Goal: Task Accomplishment & Management: Manage account settings

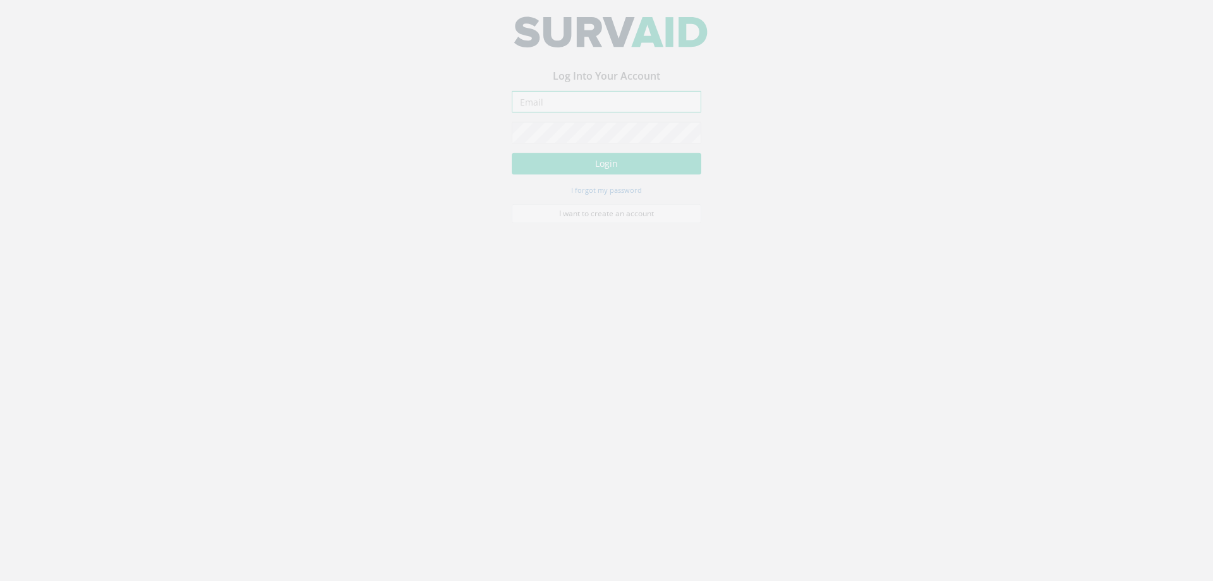
click at [541, 114] on input "email" at bounding box center [607, 110] width 190 height 21
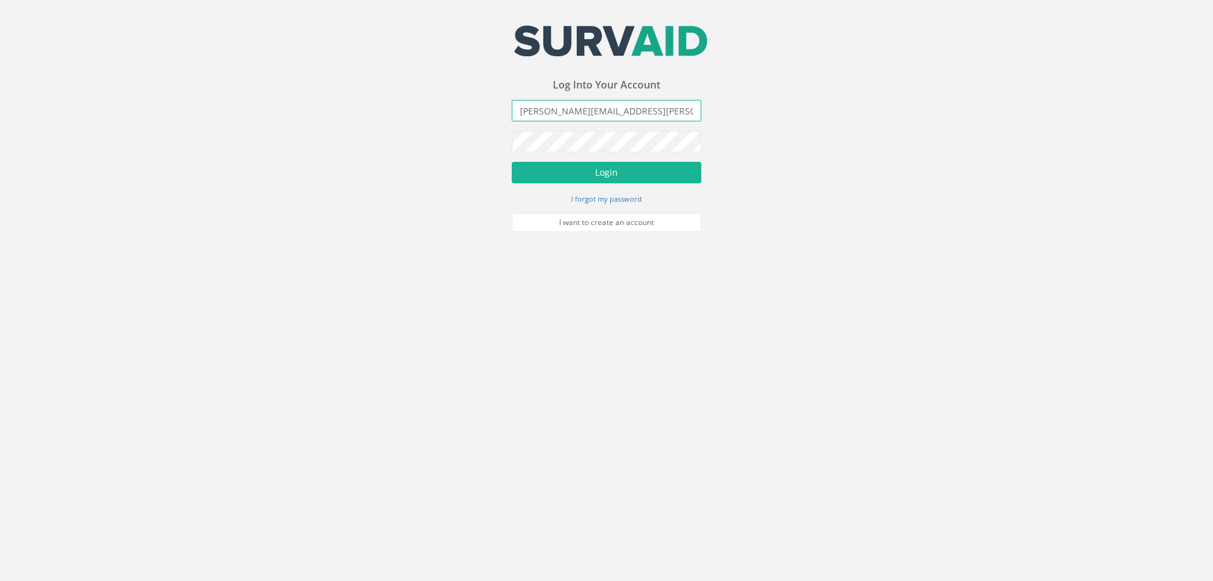
type input "[PERSON_NAME][EMAIL_ADDRESS][PERSON_NAME][DOMAIN_NAME]"
click at [512, 162] on button "Login" at bounding box center [607, 172] width 190 height 21
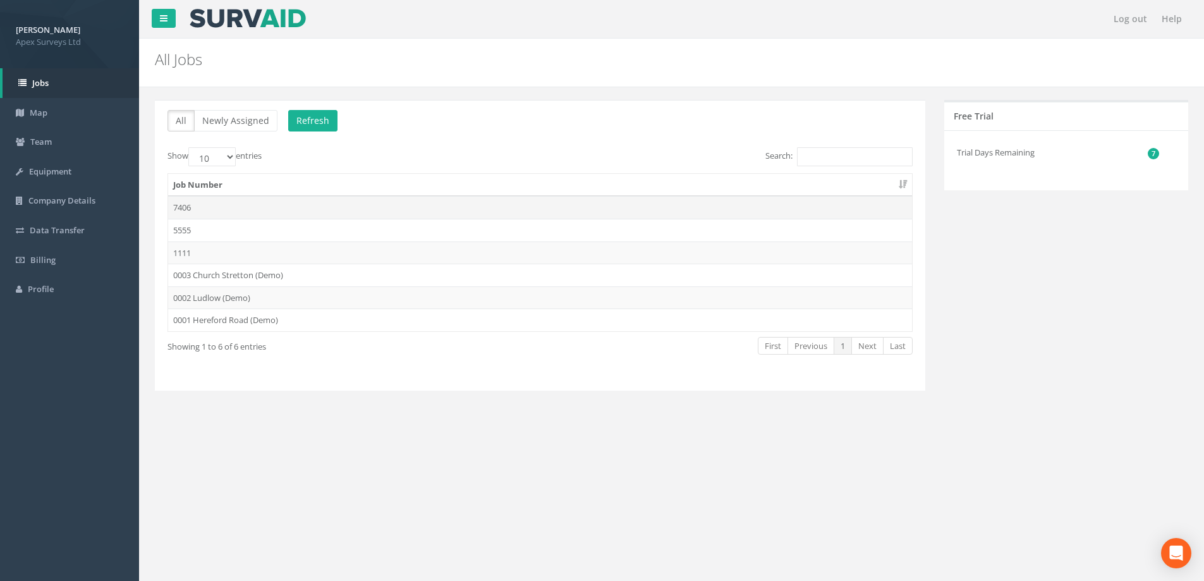
click at [185, 209] on td "7406" at bounding box center [540, 207] width 744 height 23
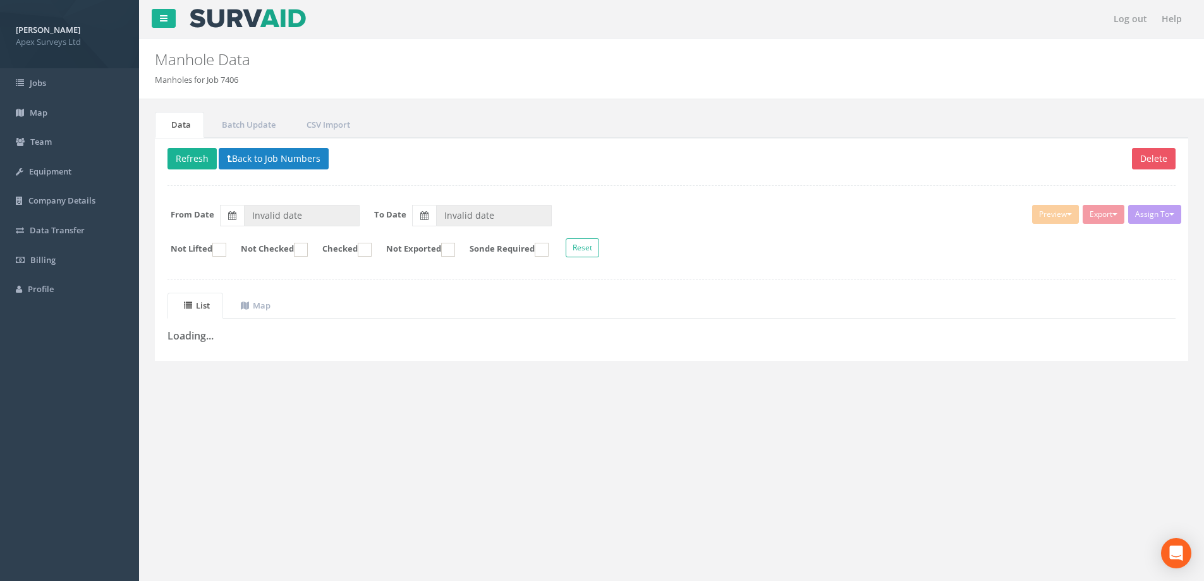
type input "[DATE]"
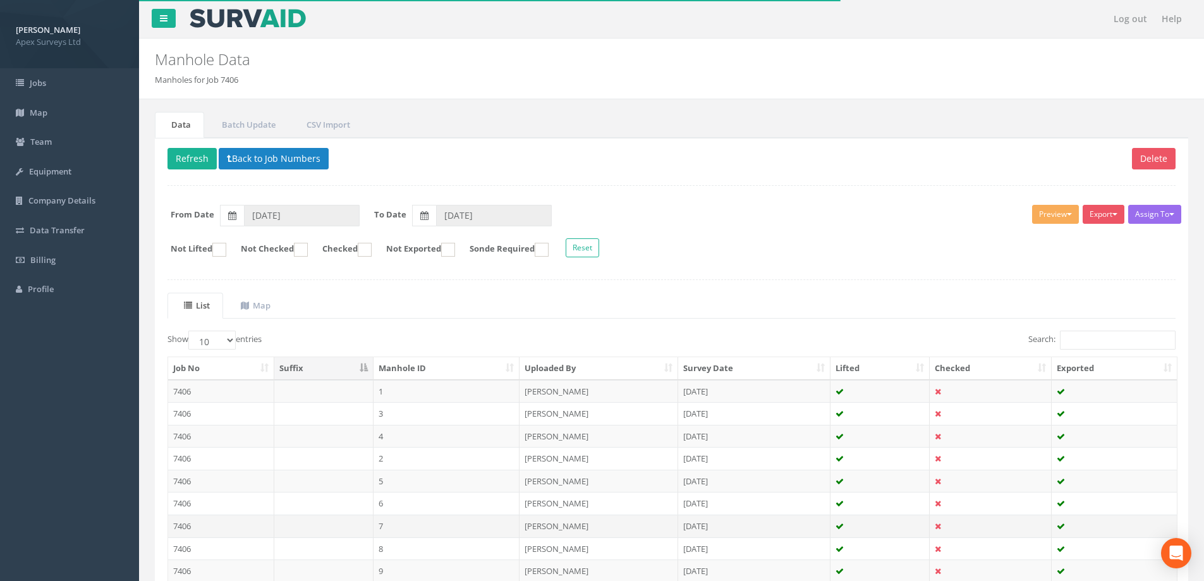
click at [187, 521] on td "7406" at bounding box center [221, 525] width 106 height 23
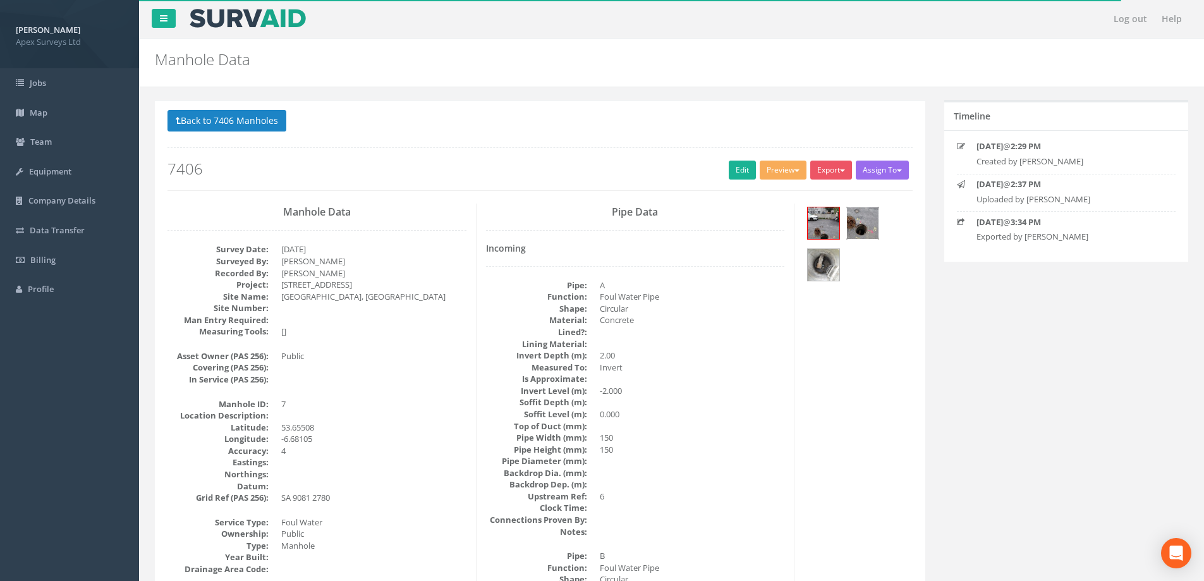
click at [865, 220] on img at bounding box center [863, 223] width 32 height 32
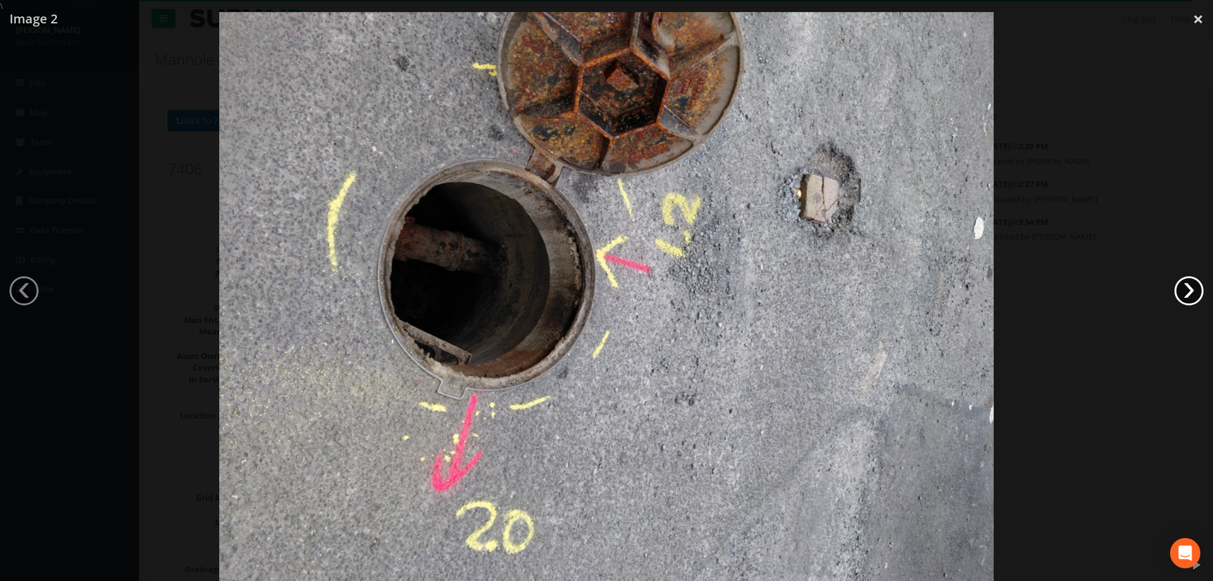
click at [1199, 293] on link "›" at bounding box center [1189, 290] width 29 height 29
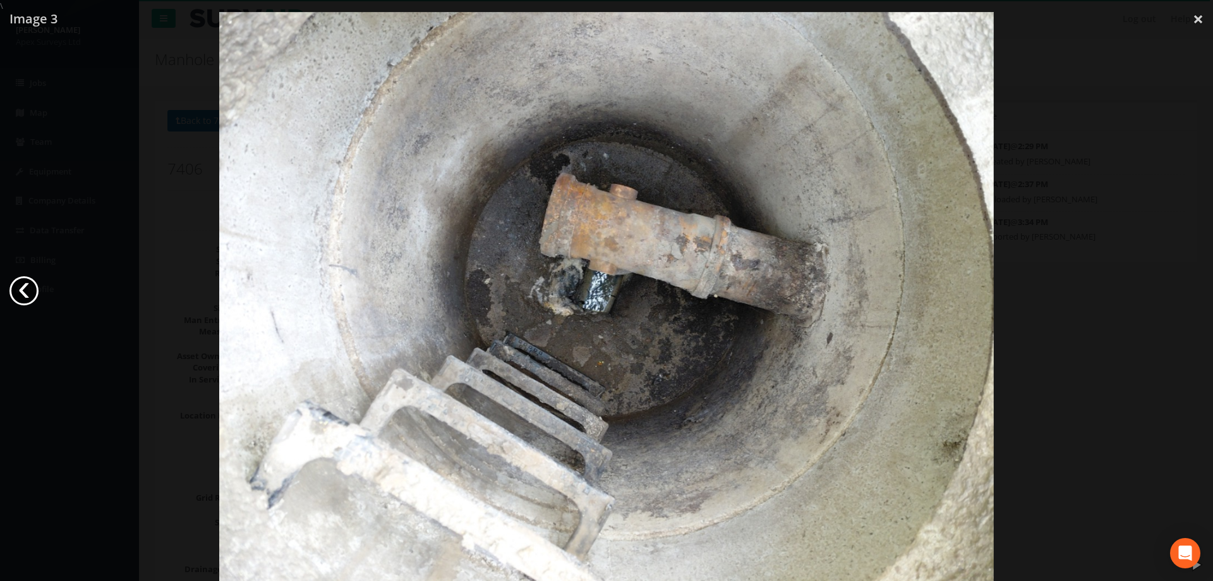
click at [20, 291] on link "‹" at bounding box center [23, 290] width 29 height 29
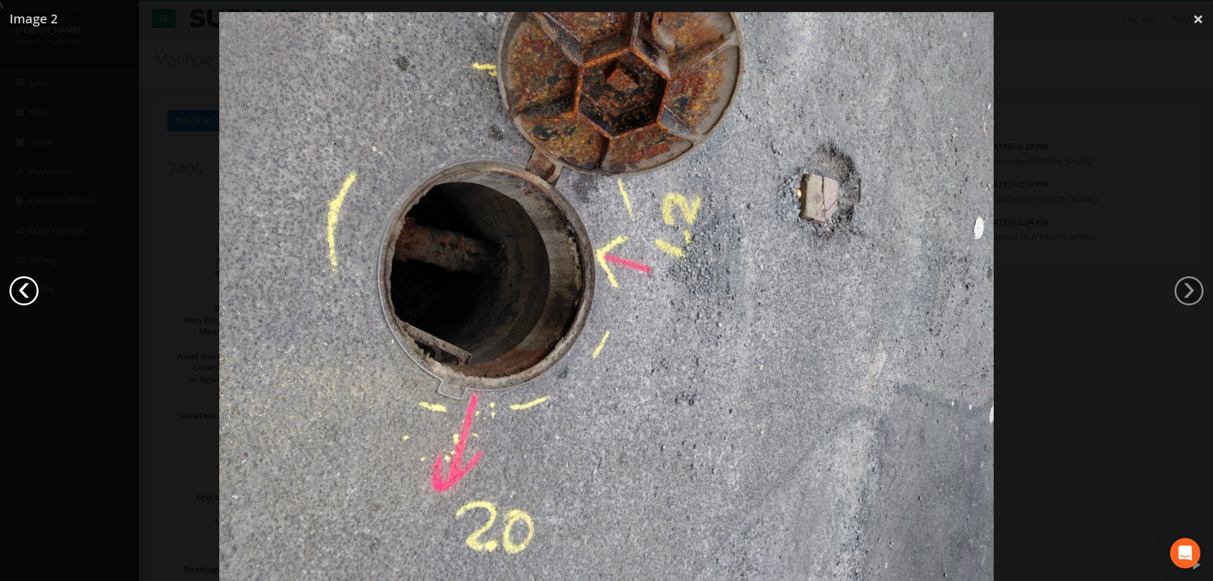
click at [27, 291] on link "‹" at bounding box center [23, 290] width 29 height 29
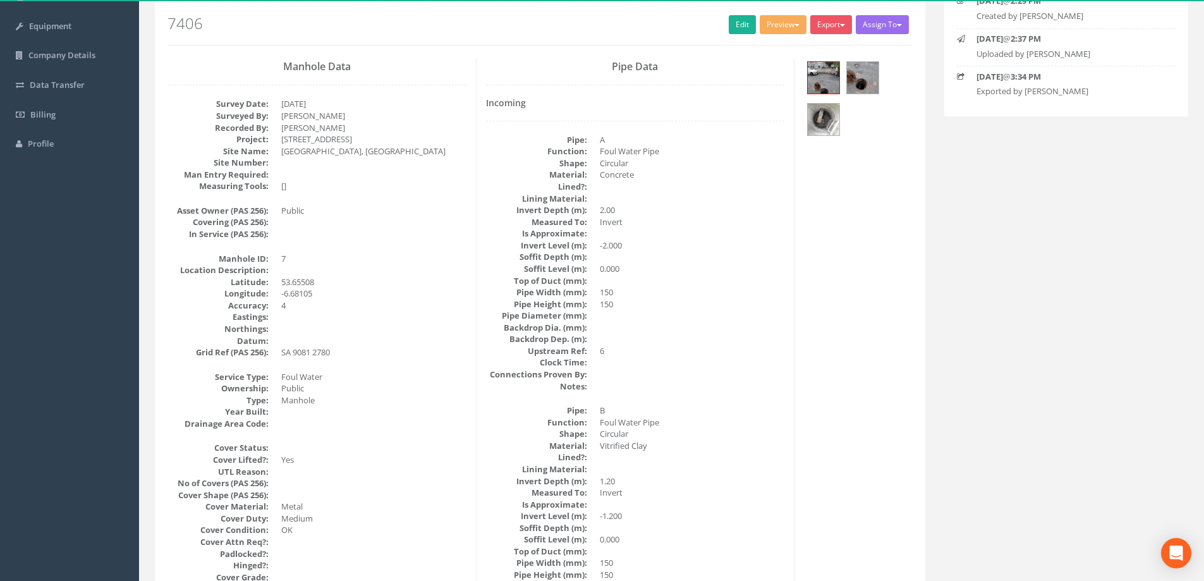
scroll to position [126, 0]
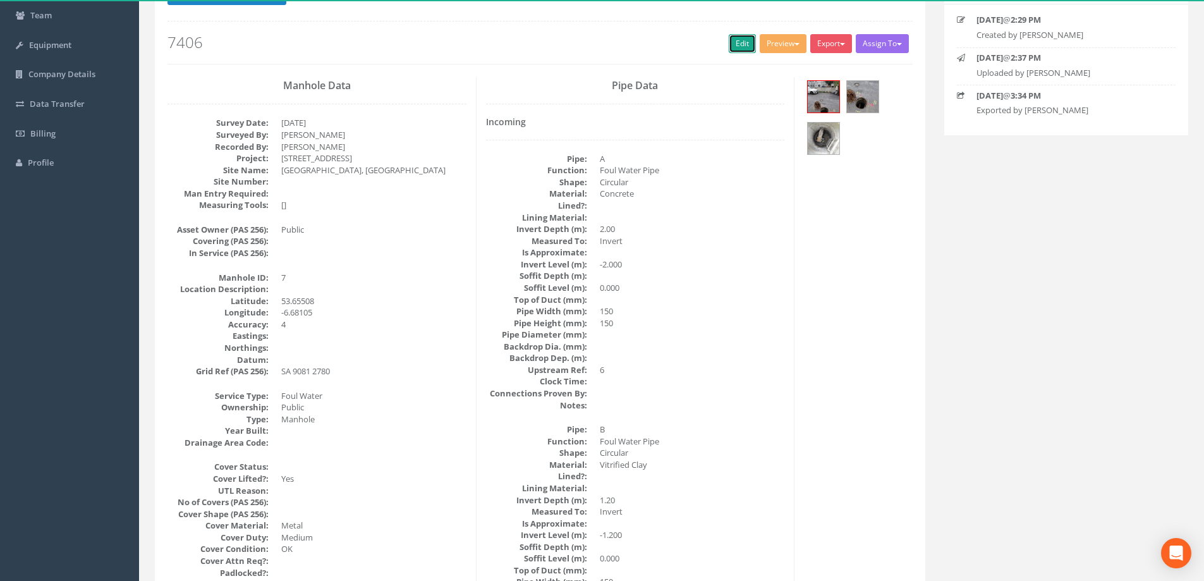
click at [737, 44] on link "Edit" at bounding box center [742, 43] width 27 height 19
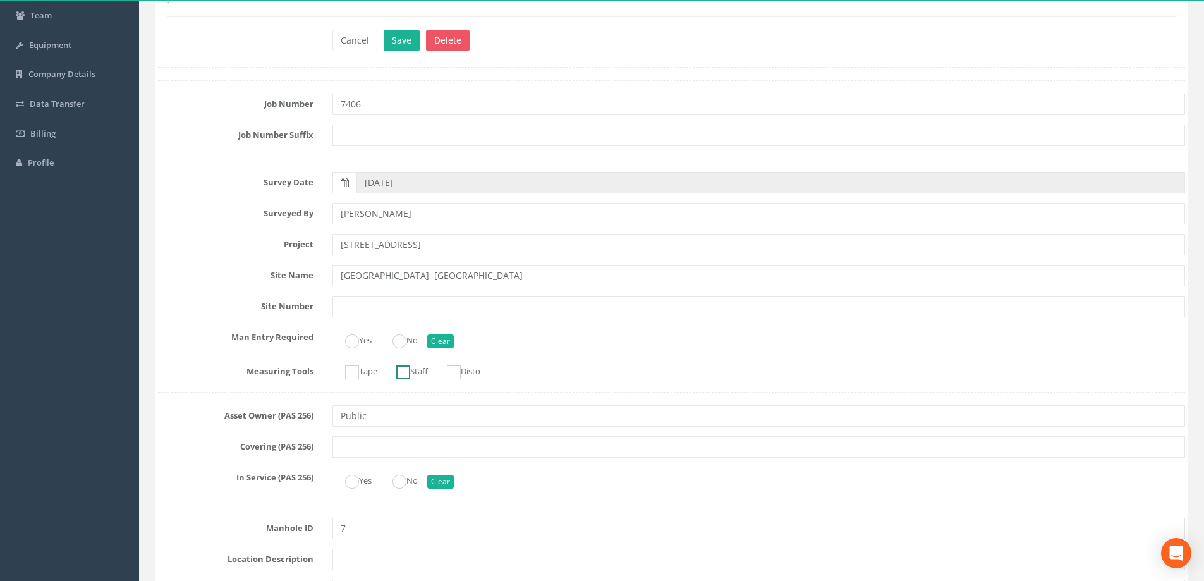
click at [406, 375] on ins at bounding box center [403, 372] width 14 height 14
checkbox input "true"
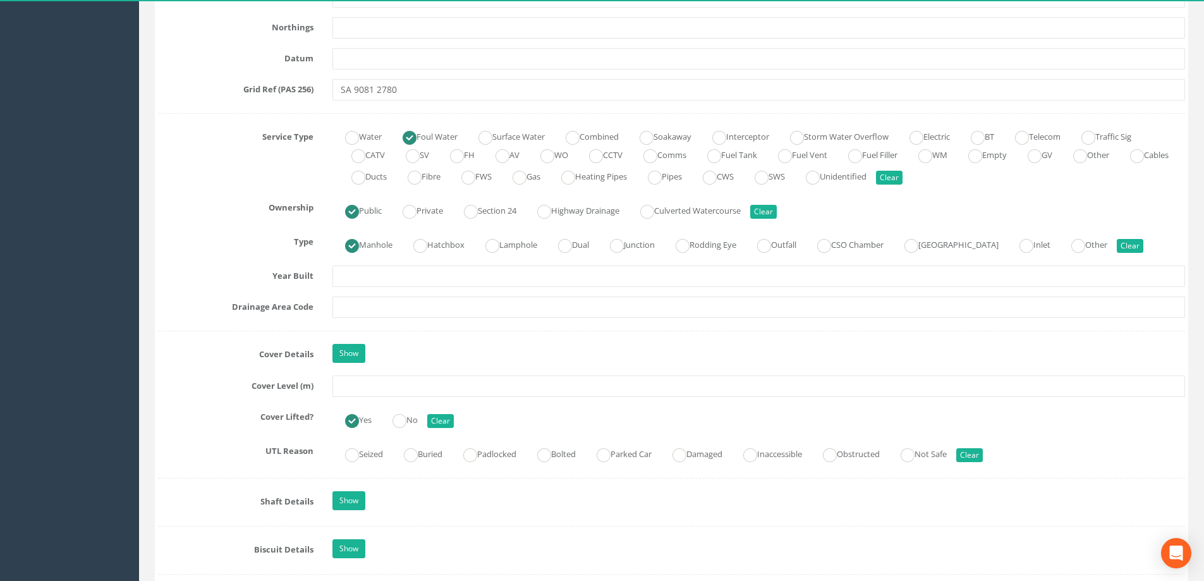
scroll to position [885, 0]
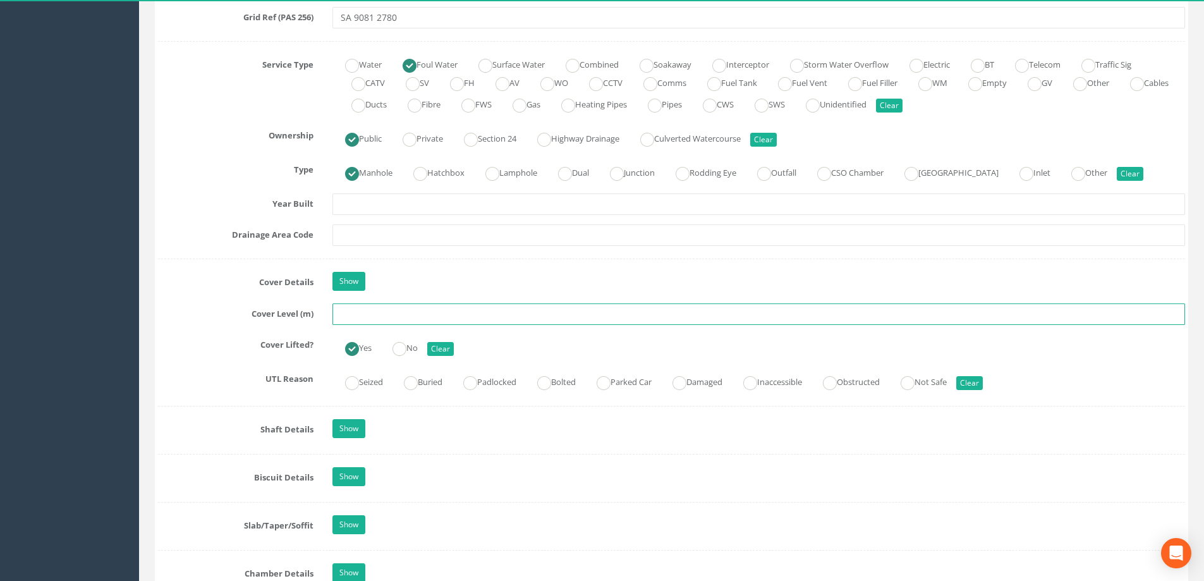
click at [351, 311] on input "text" at bounding box center [758, 313] width 852 height 21
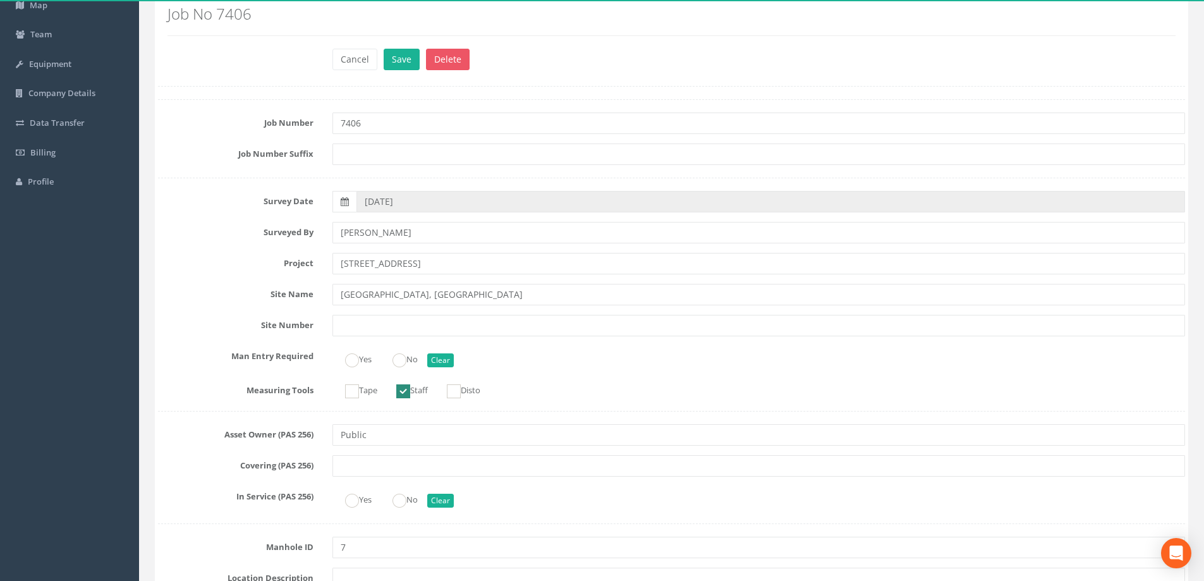
scroll to position [0, 0]
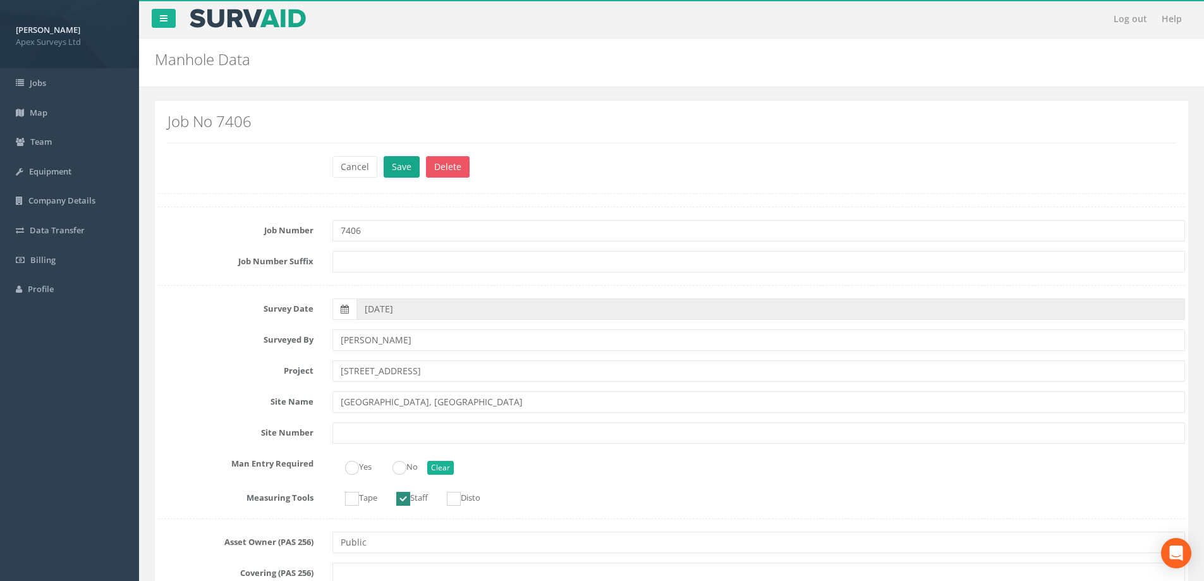
type input "32.22"
click at [394, 168] on button "Save" at bounding box center [402, 166] width 36 height 21
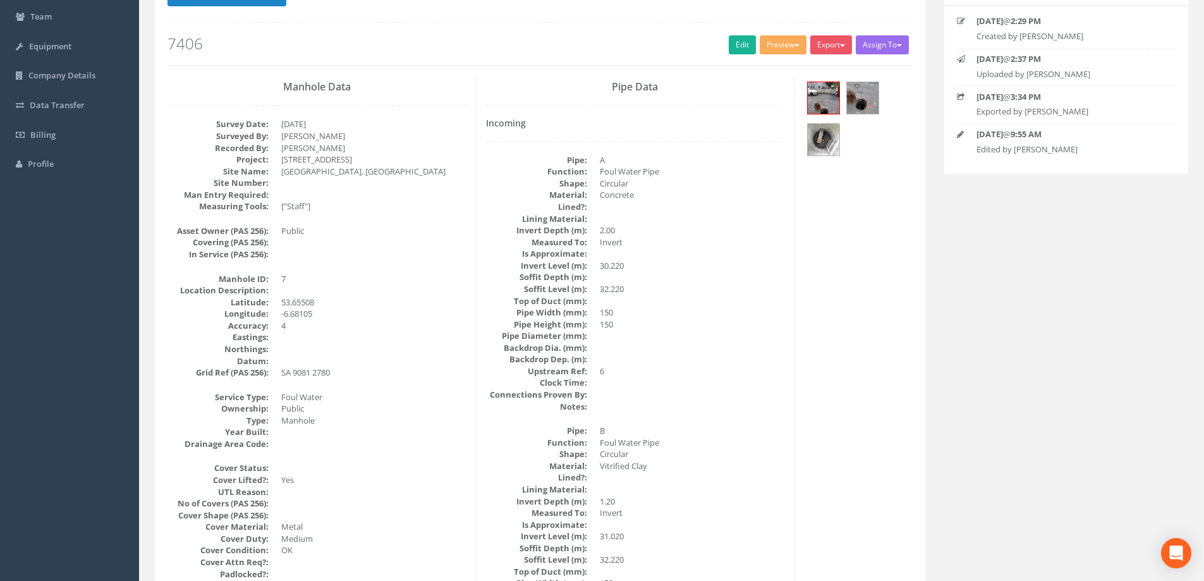
scroll to position [63, 0]
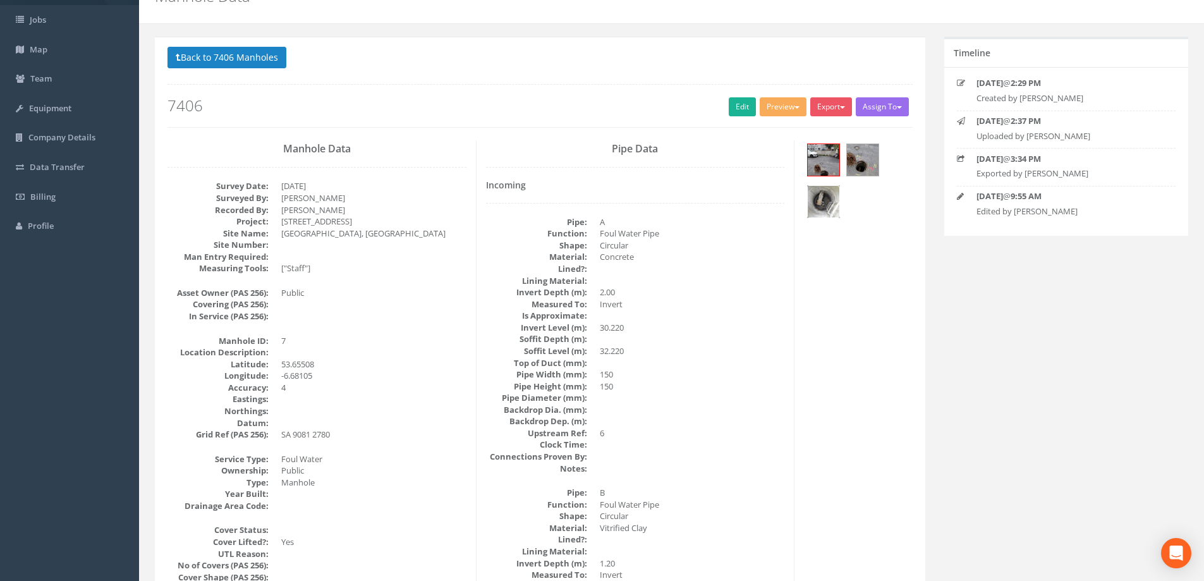
click at [822, 193] on img at bounding box center [824, 202] width 32 height 32
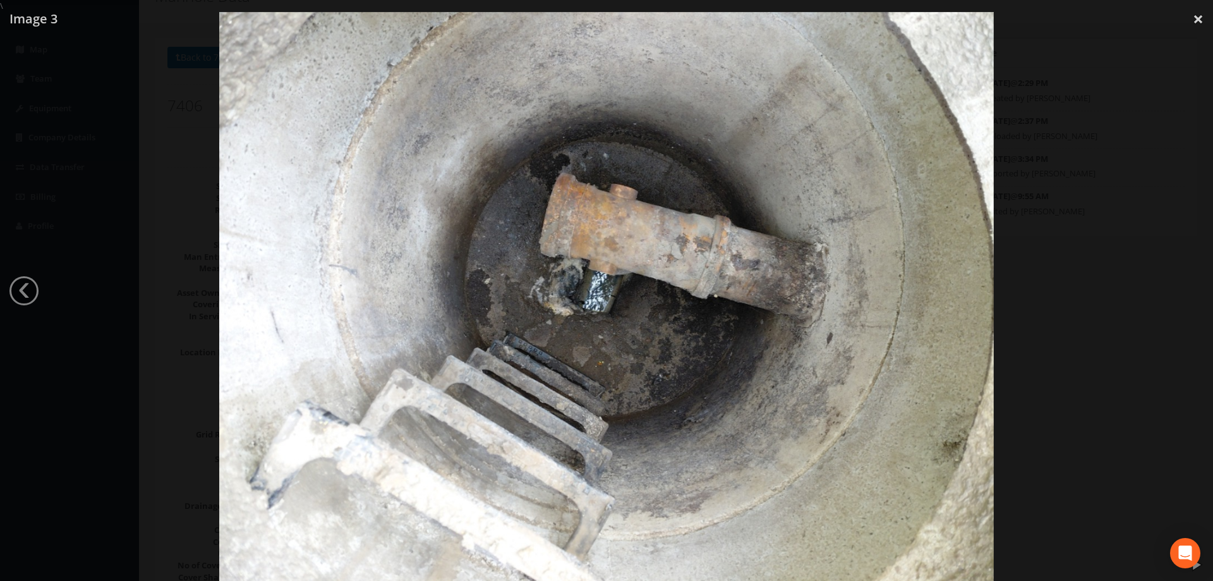
drag, startPoint x: 1196, startPoint y: 20, endPoint x: 1160, endPoint y: 45, distance: 43.5
click at [1196, 20] on link "×" at bounding box center [1199, 19] width 30 height 38
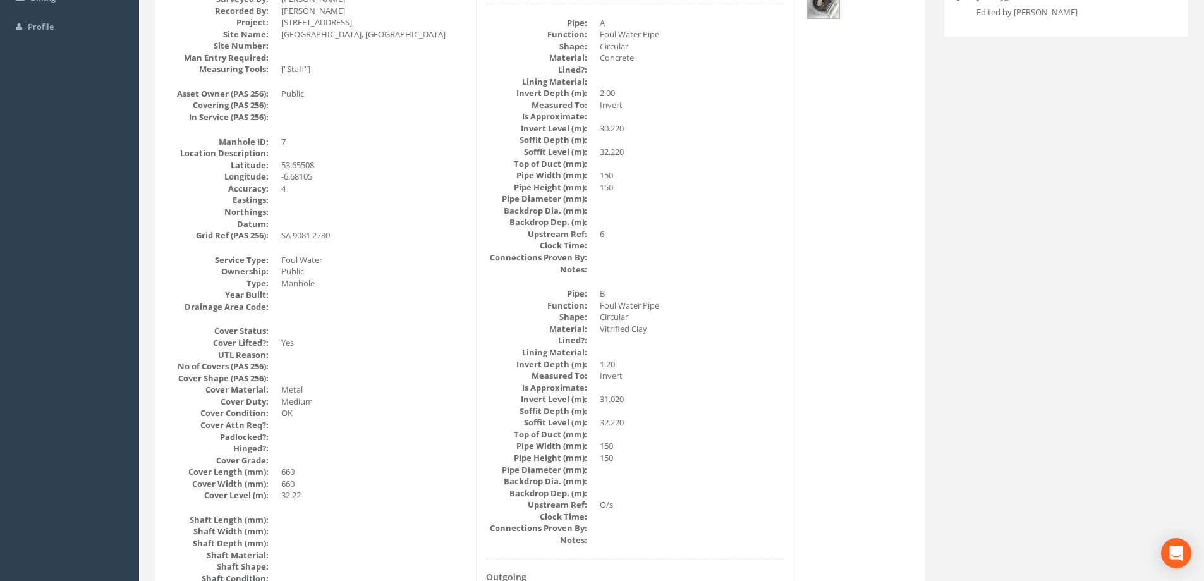
scroll to position [0, 0]
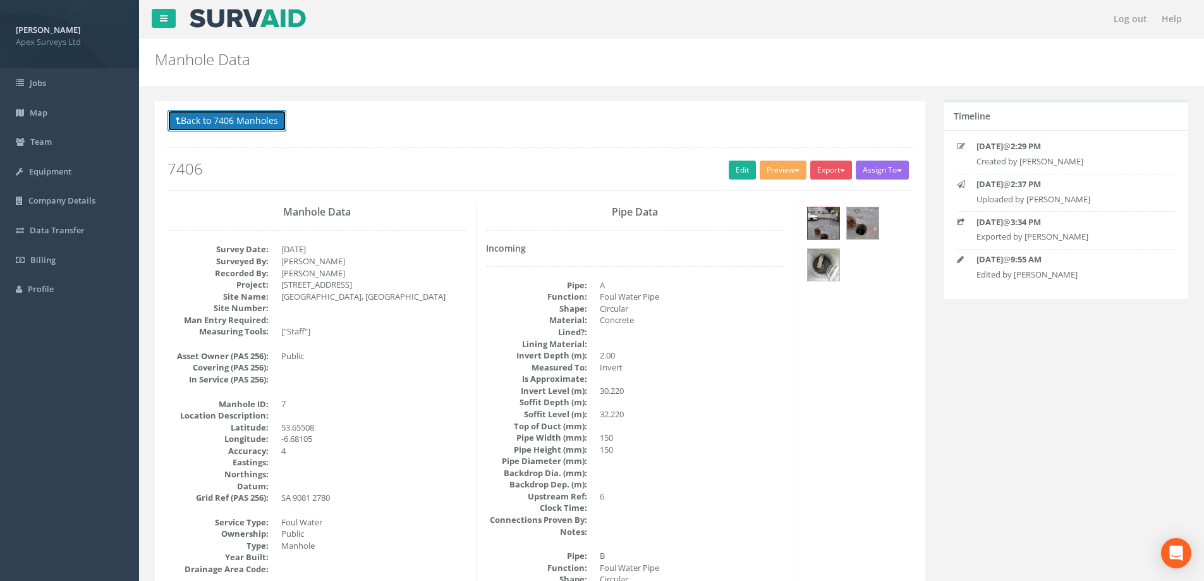
click at [239, 113] on button "Back to 7406 Manholes" at bounding box center [226, 120] width 119 height 21
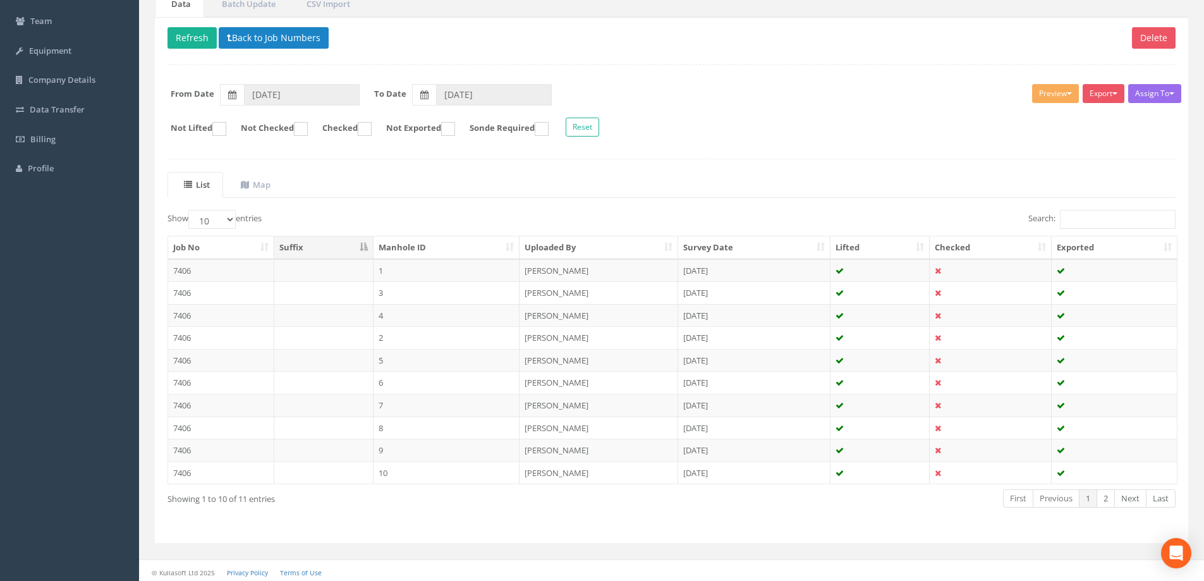
scroll to position [124, 0]
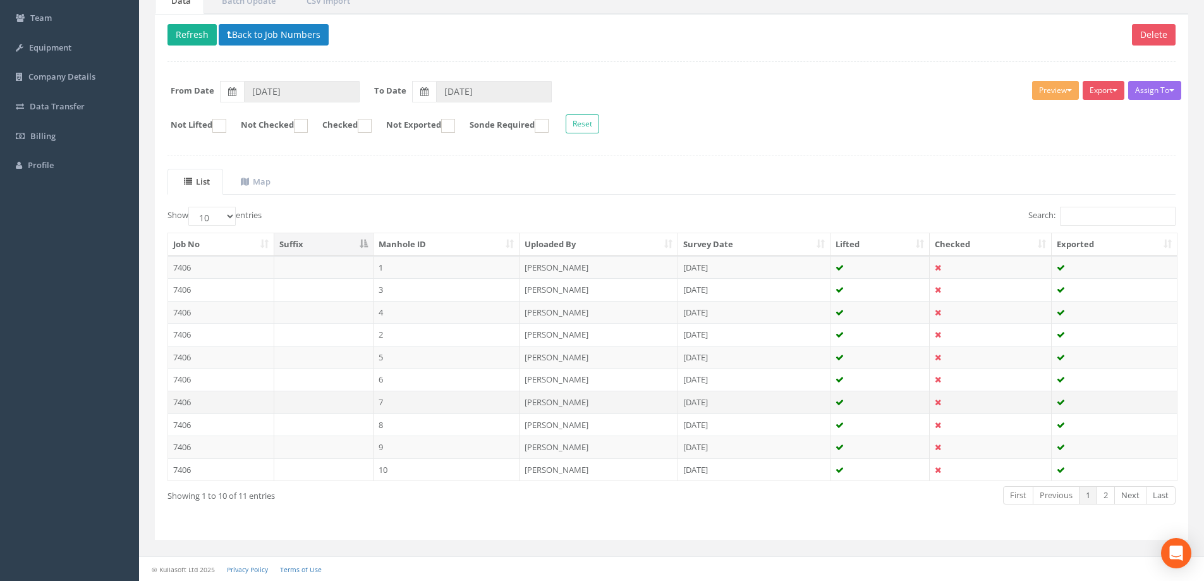
click at [185, 400] on td "7406" at bounding box center [221, 402] width 106 height 23
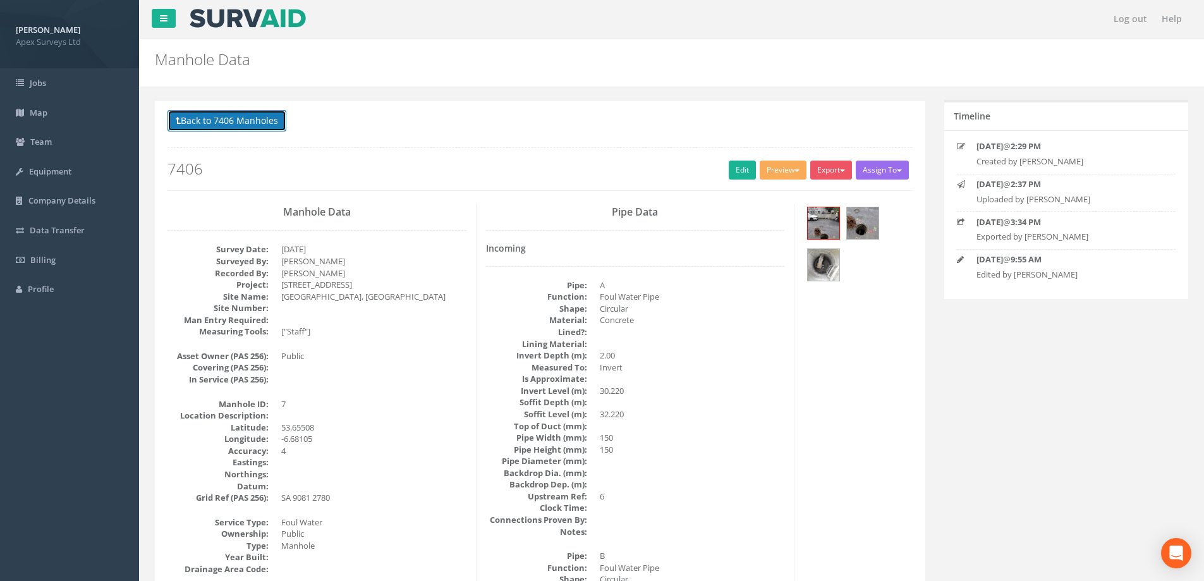
click at [239, 119] on button "Back to 7406 Manholes" at bounding box center [226, 120] width 119 height 21
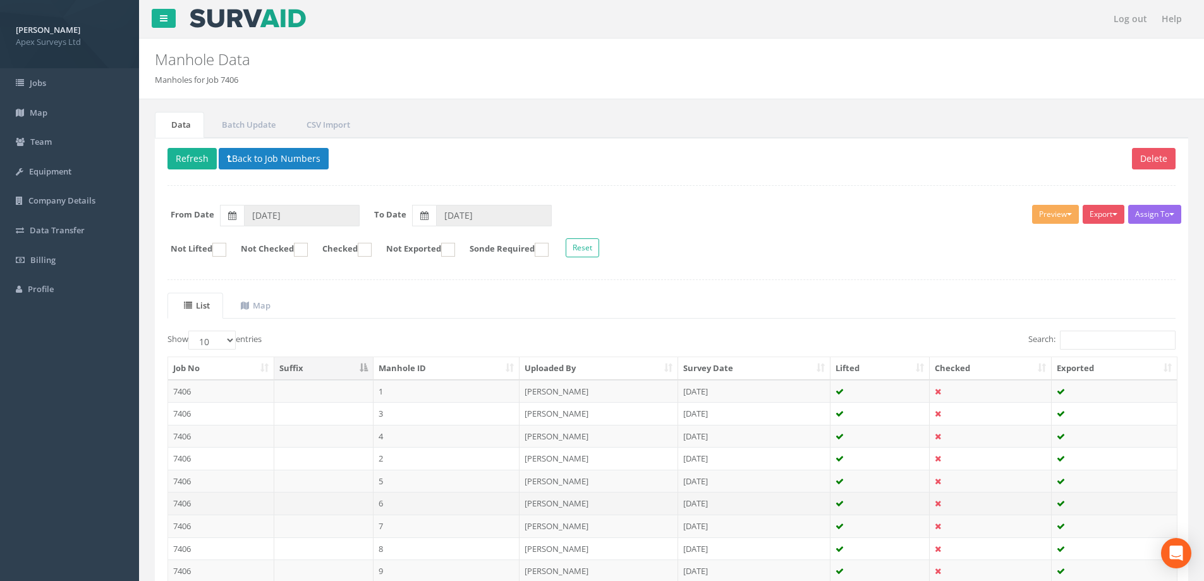
click at [194, 504] on td "7406" at bounding box center [221, 503] width 106 height 23
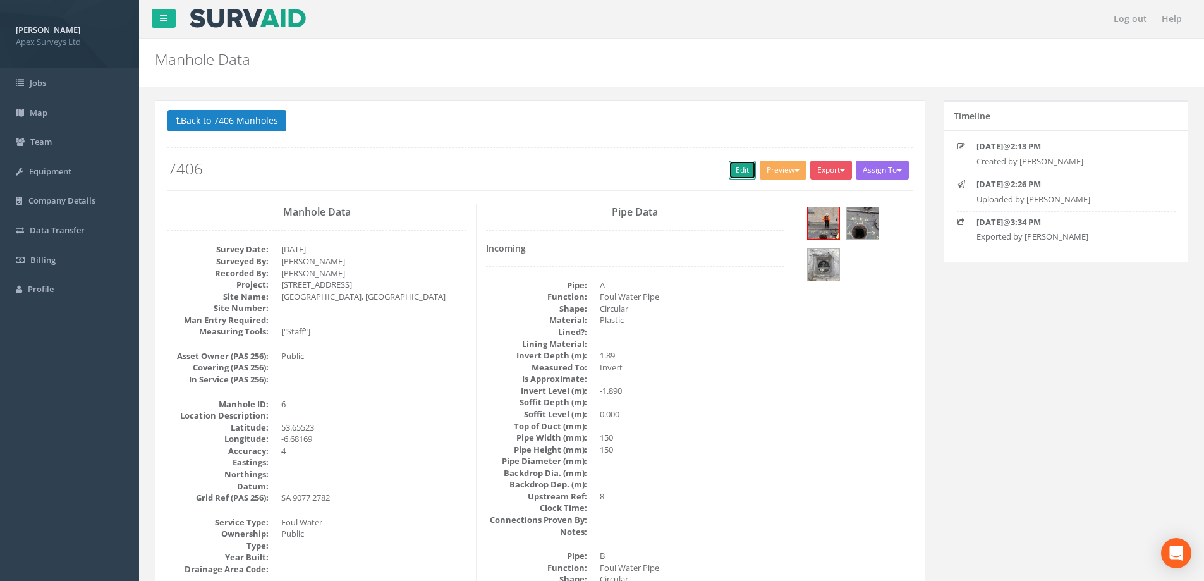
click at [732, 171] on link "Edit" at bounding box center [742, 170] width 27 height 19
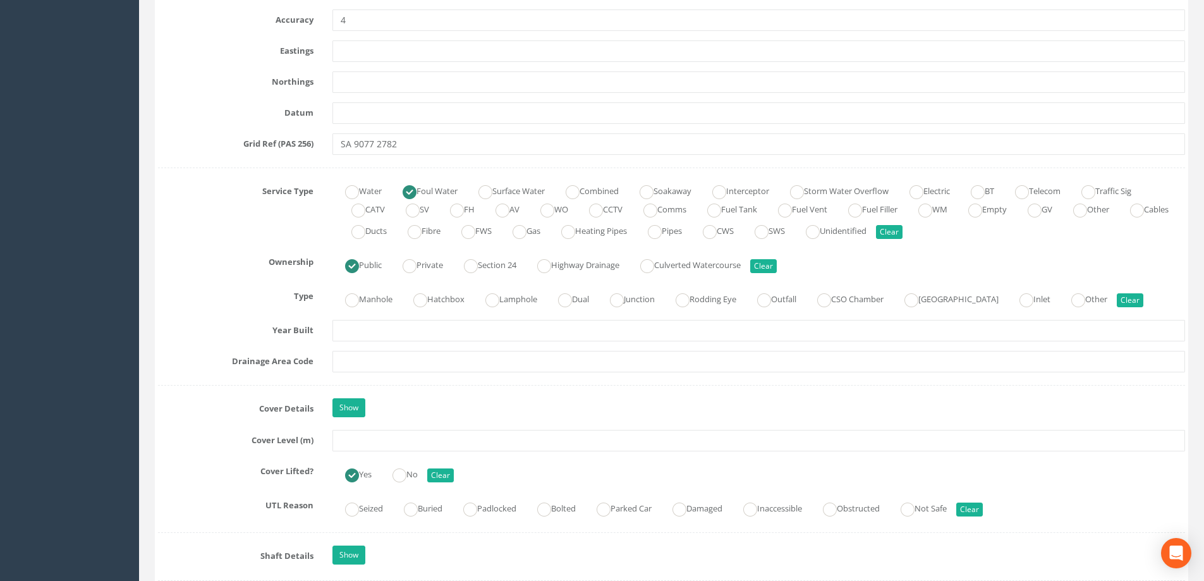
scroll to position [821, 0]
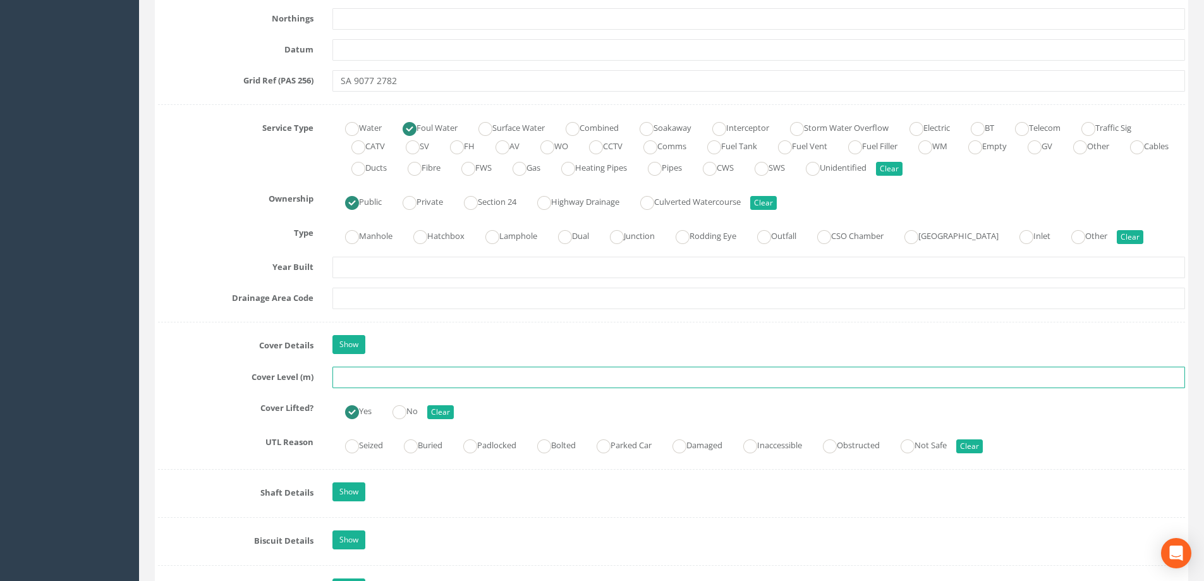
click at [370, 379] on input "text" at bounding box center [758, 377] width 852 height 21
type input "32.64"
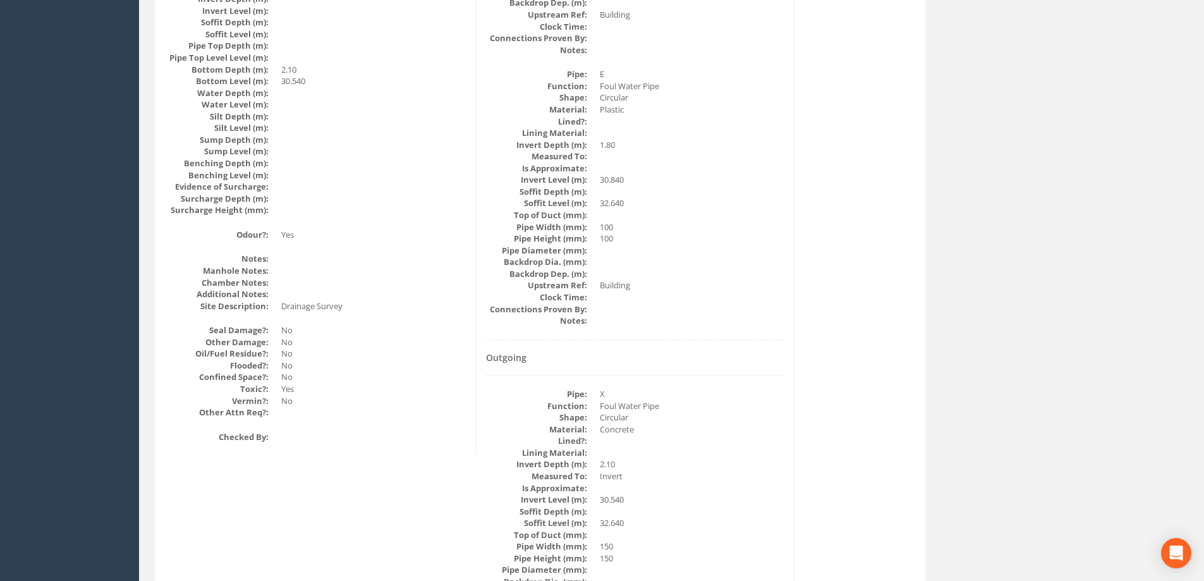
scroll to position [1421, 0]
